Goal: Information Seeking & Learning: Learn about a topic

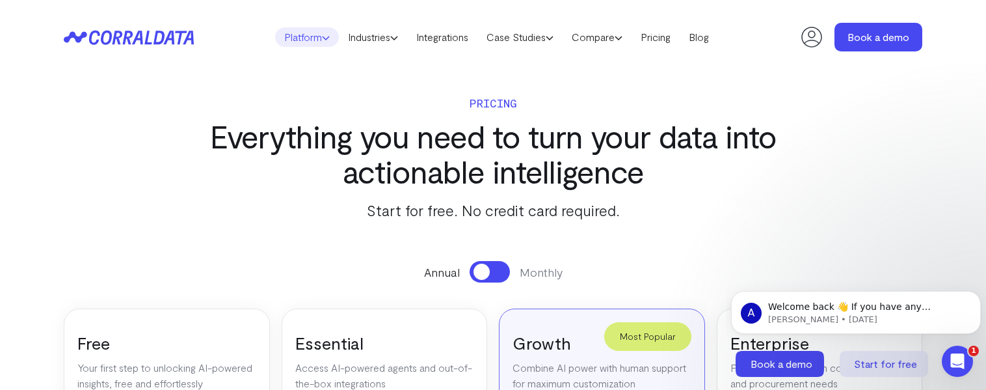
click at [318, 33] on link "Platform" at bounding box center [307, 37] width 64 height 20
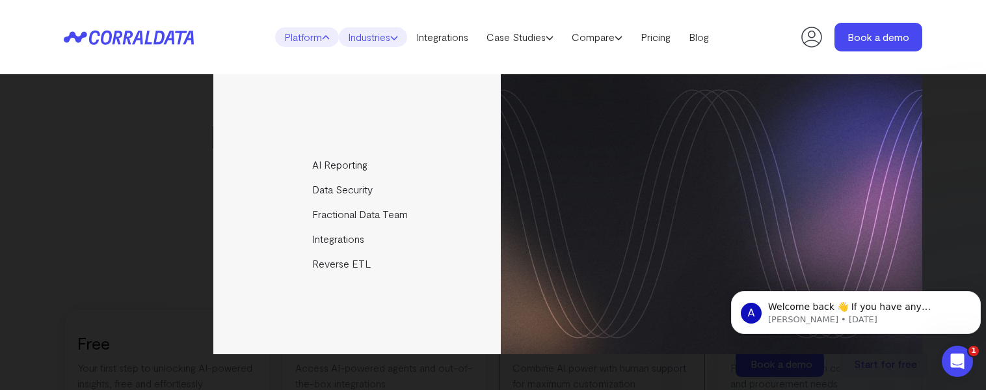
click at [392, 35] on icon at bounding box center [394, 38] width 8 height 8
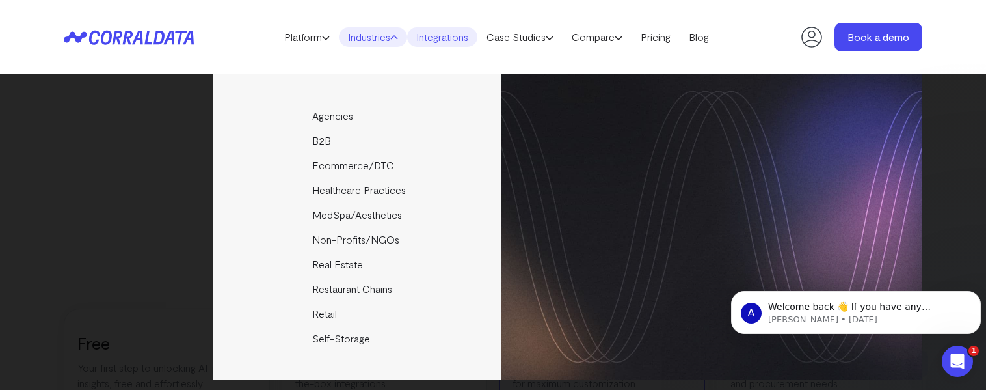
click at [463, 35] on link "Integrations" at bounding box center [442, 37] width 70 height 20
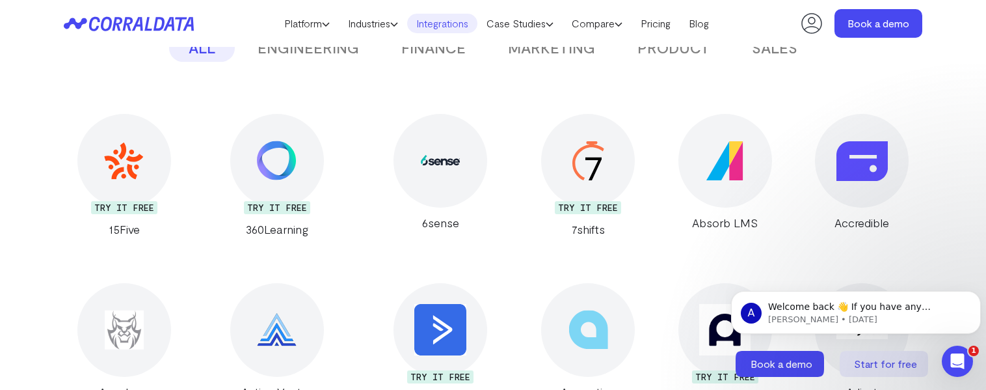
scroll to position [363, 0]
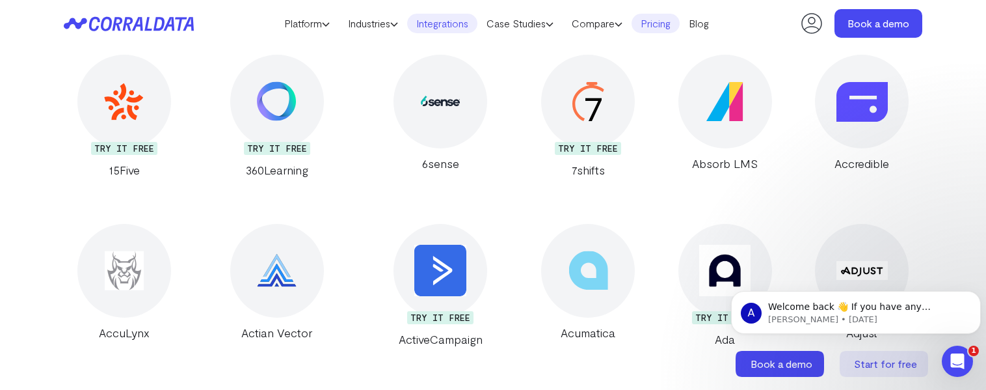
click at [658, 24] on link "Pricing" at bounding box center [656, 24] width 48 height 20
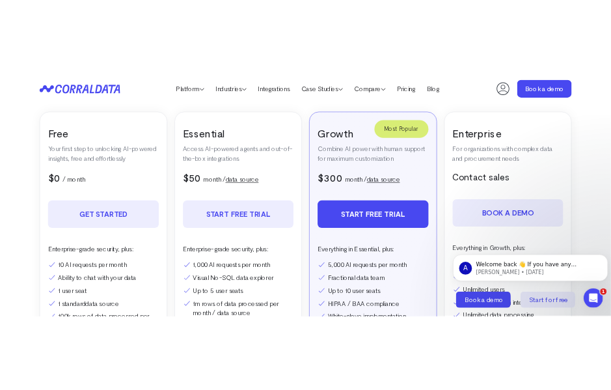
scroll to position [38, 0]
